Goal: Navigation & Orientation: Find specific page/section

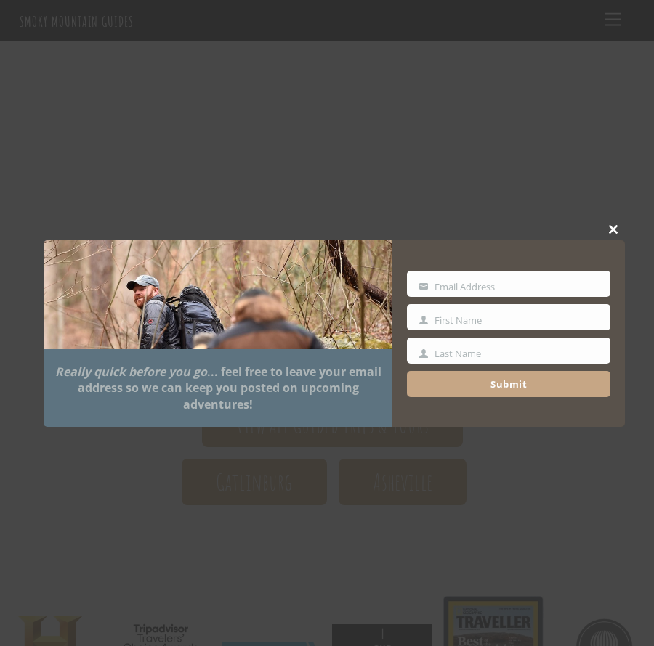
click at [609, 227] on span at bounding box center [614, 229] width 22 height 9
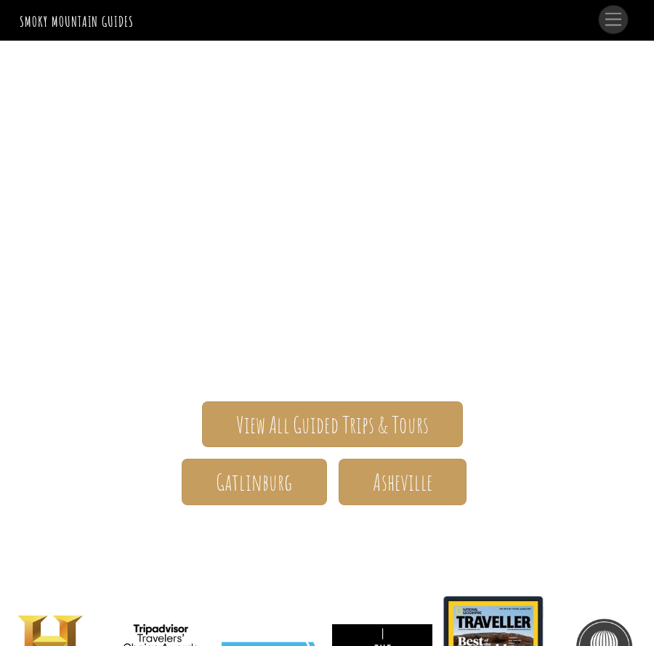
click at [612, 27] on link "Menu" at bounding box center [612, 20] width 29 height 28
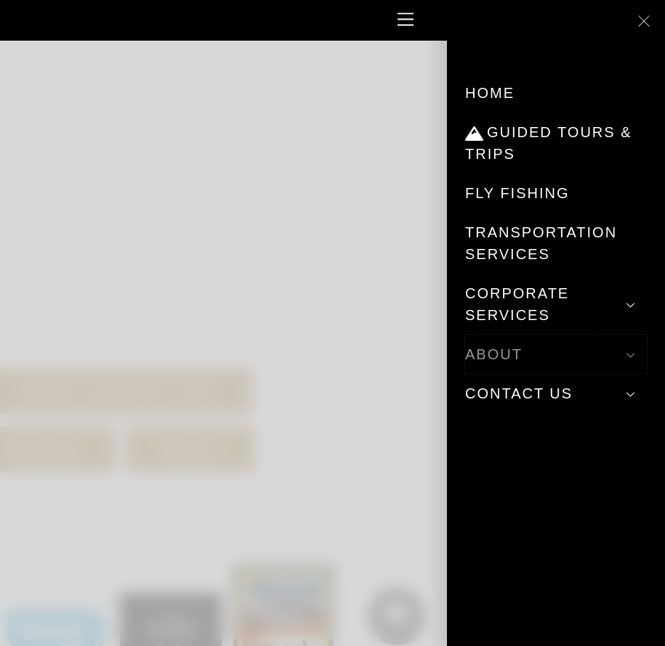
click at [496, 355] on link "About" at bounding box center [556, 354] width 182 height 39
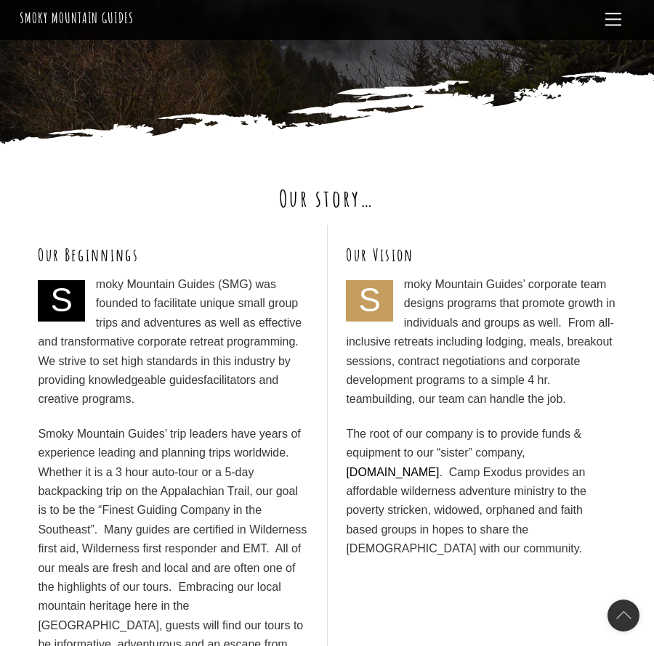
scroll to position [290, 0]
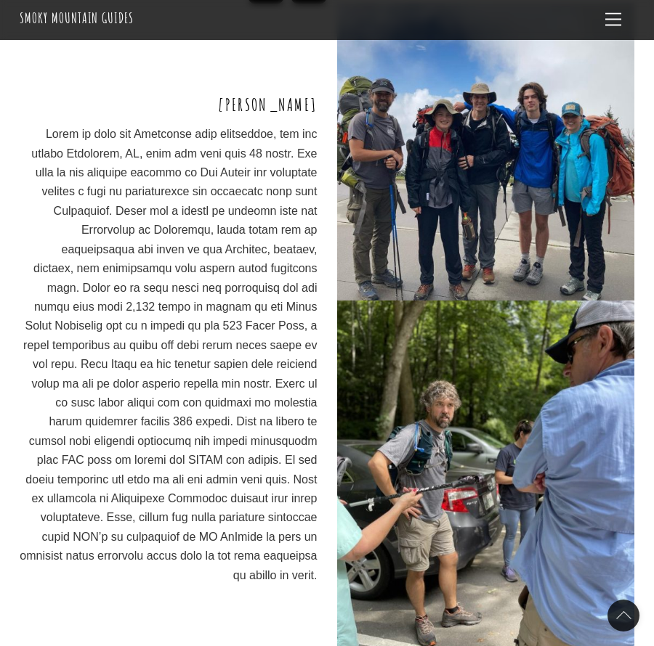
scroll to position [3122, 0]
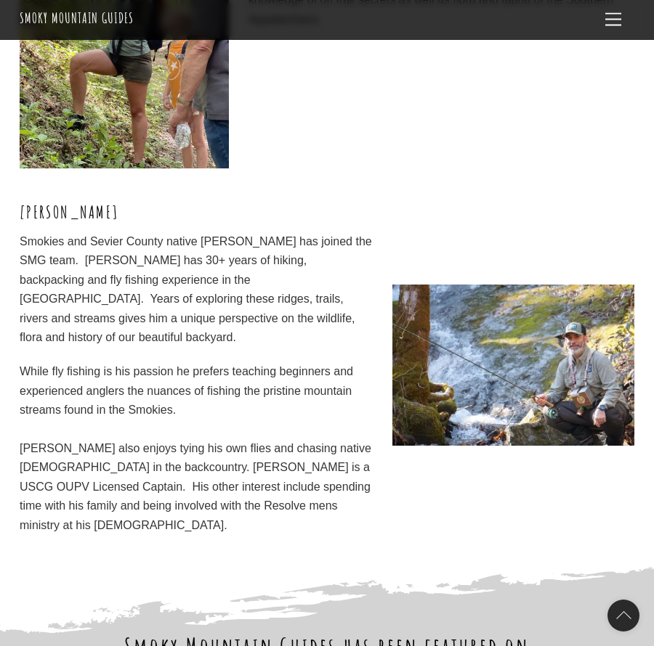
scroll to position [4429, 0]
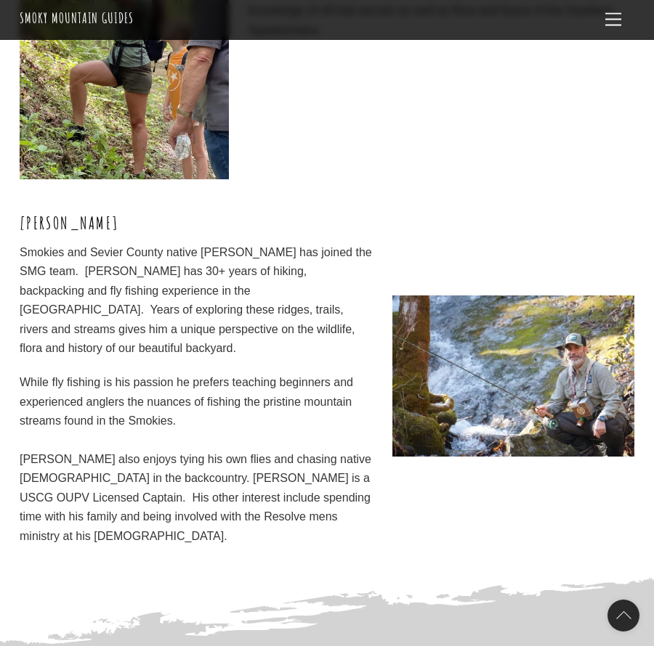
scroll to position [4211, 0]
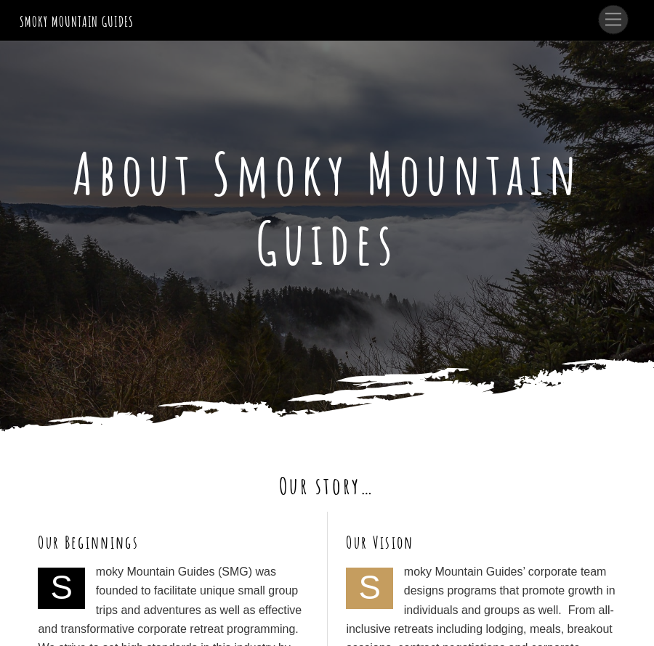
click at [613, 23] on span "Menu" at bounding box center [613, 19] width 16 height 13
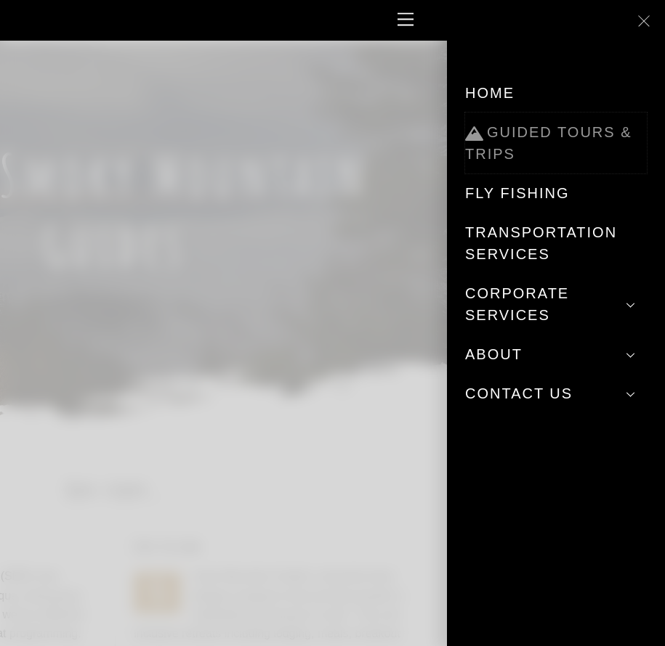
click at [521, 124] on link "Guided Tours & Trips" at bounding box center [556, 143] width 182 height 61
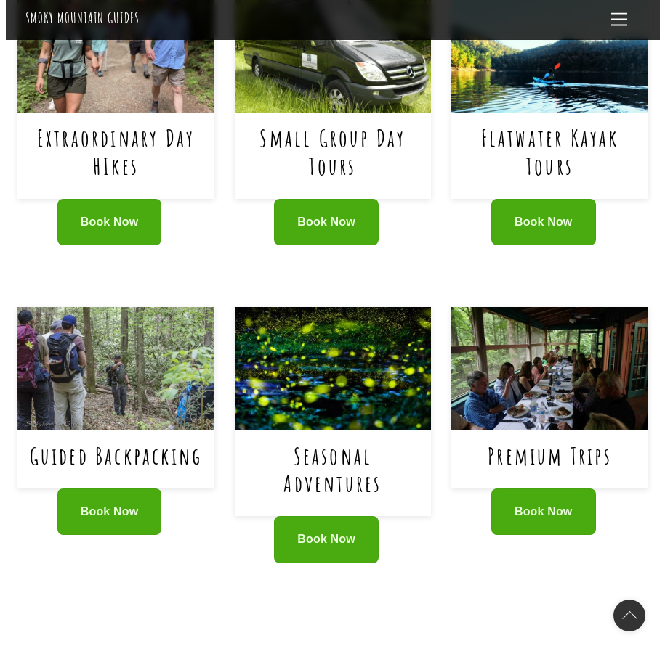
scroll to position [726, 0]
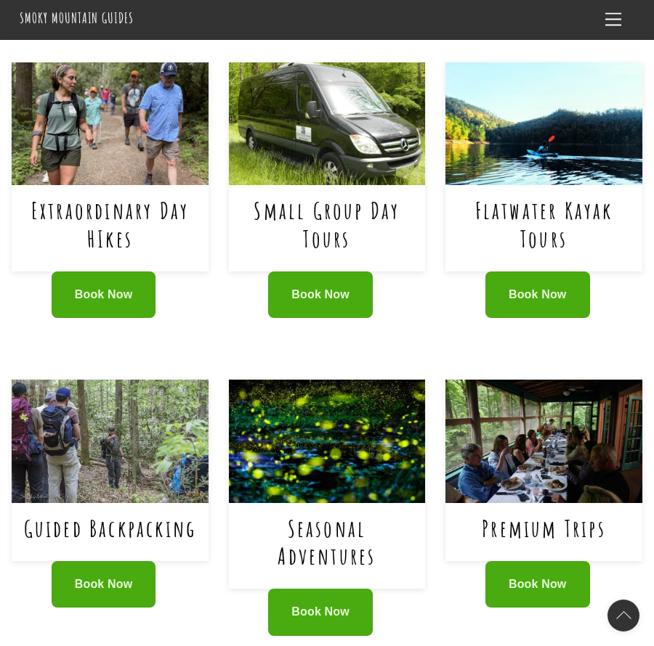
click at [352, 197] on h1 "Small Group Day Tours" at bounding box center [326, 225] width 177 height 56
click at [352, 195] on link "Small Group Day Tours" at bounding box center [326, 223] width 146 height 57
click at [543, 513] on link "Premium Trips" at bounding box center [543, 528] width 124 height 30
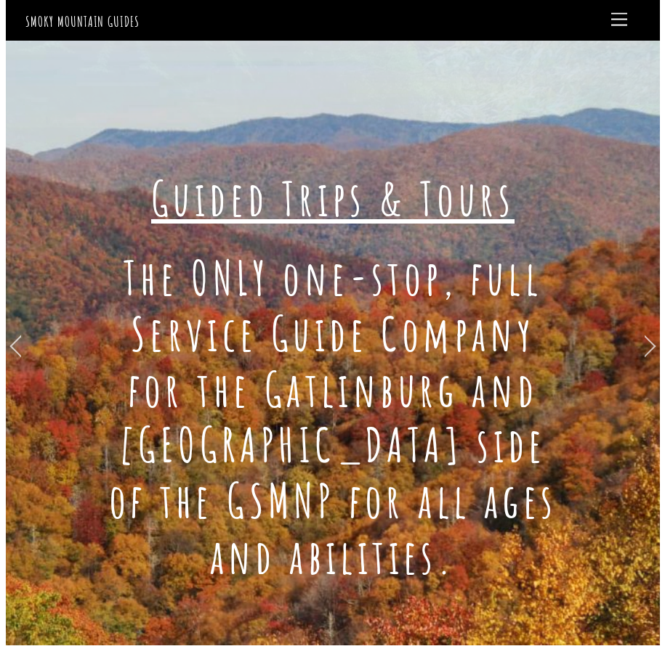
scroll to position [0, 0]
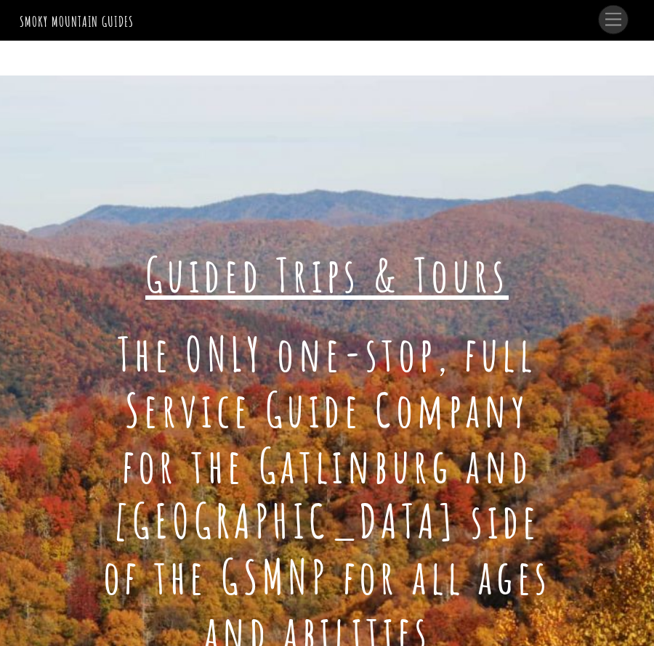
click at [611, 18] on span "Menu" at bounding box center [613, 19] width 16 height 13
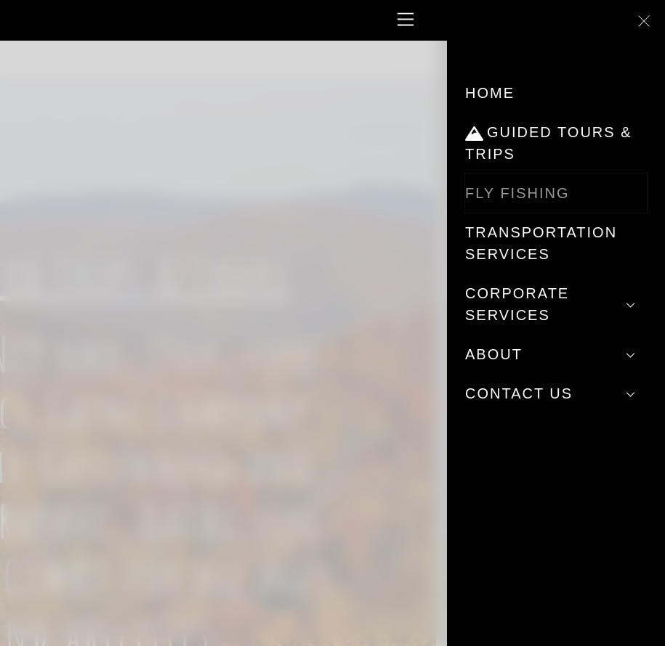
click at [503, 192] on link "Fly Fishing" at bounding box center [556, 193] width 182 height 39
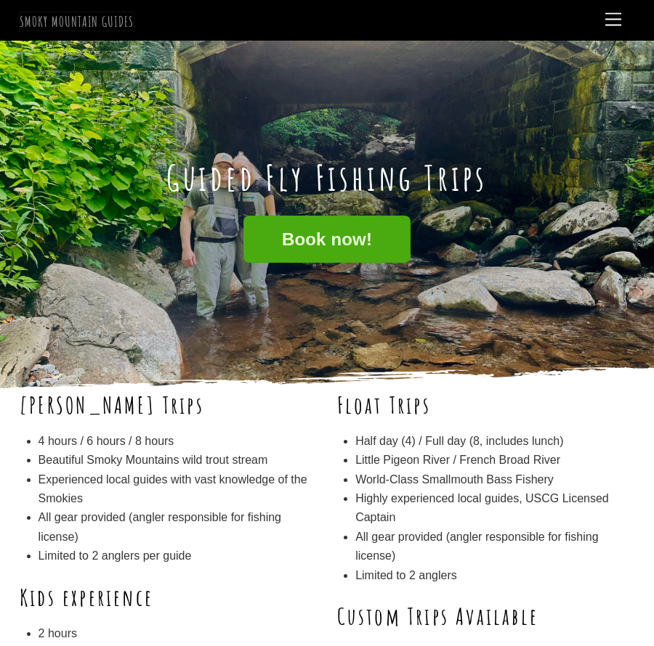
click at [86, 16] on span "Smoky Mountain Guides" at bounding box center [77, 21] width 114 height 18
